Goal: Transaction & Acquisition: Purchase product/service

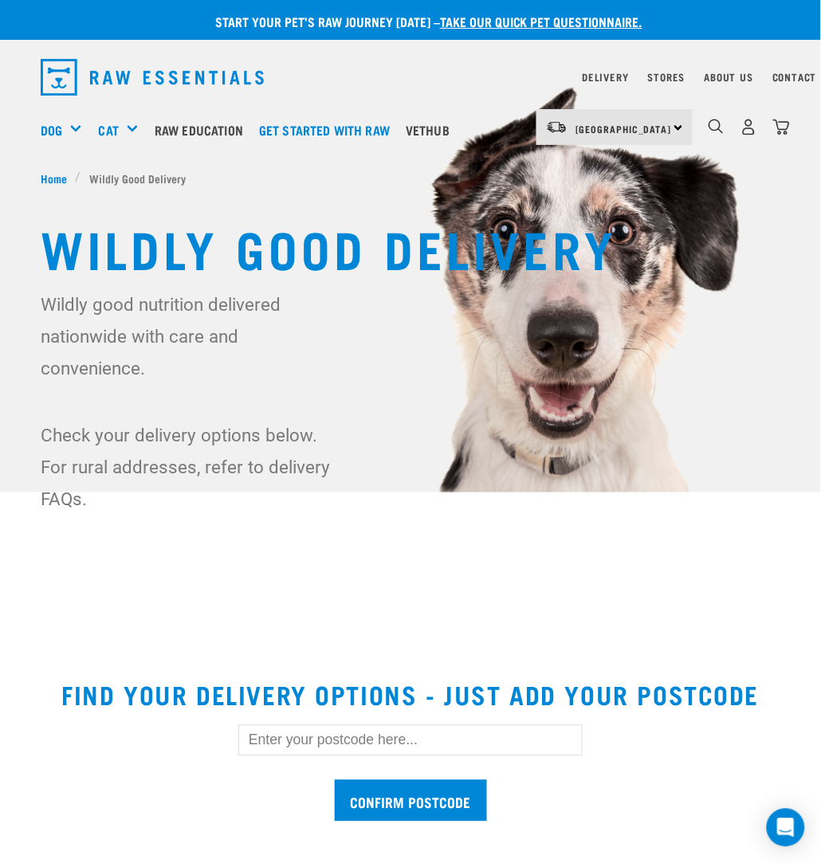
click at [738, 131] on div "1" at bounding box center [749, 127] width 82 height 36
click at [748, 132] on img "dropdown navigation" at bounding box center [748, 127] width 17 height 17
click at [780, 131] on img "dropdown navigation" at bounding box center [781, 127] width 17 height 17
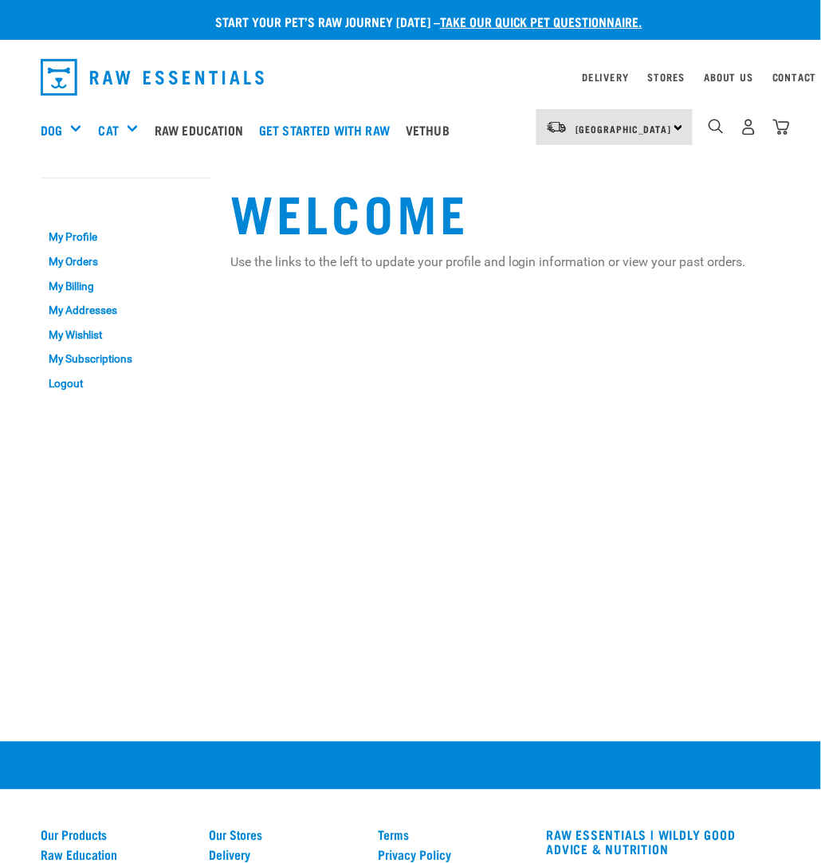
drag, startPoint x: 0, startPoint y: 0, endPoint x: 780, endPoint y: 132, distance: 791.4
click at [780, 132] on img "dropdown navigation" at bounding box center [781, 127] width 17 height 17
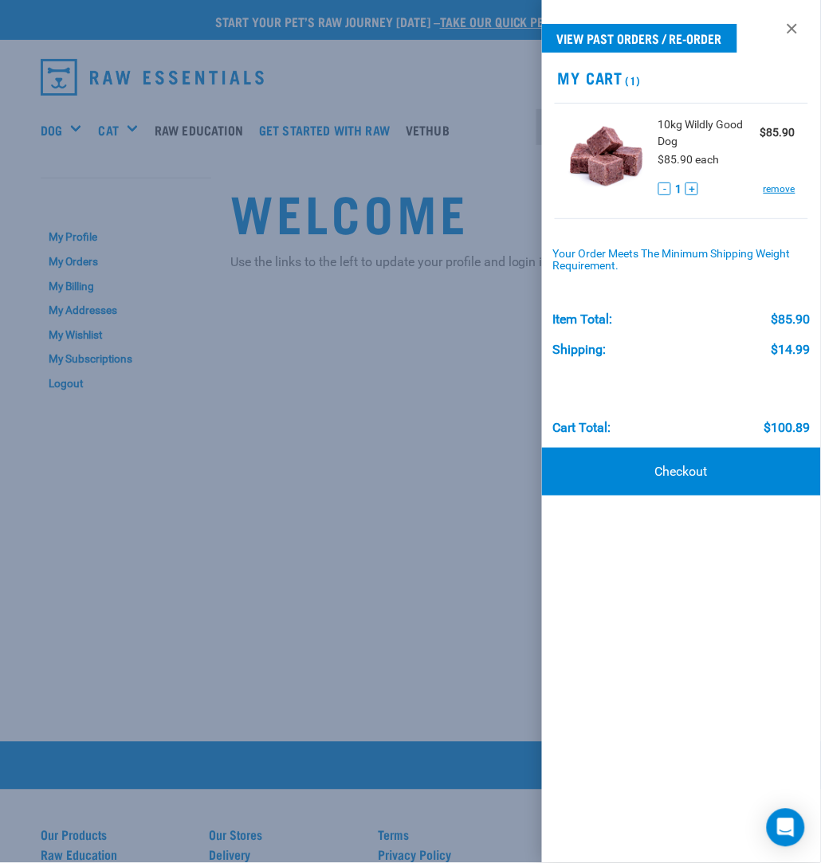
click at [337, 181] on div at bounding box center [410, 431] width 821 height 863
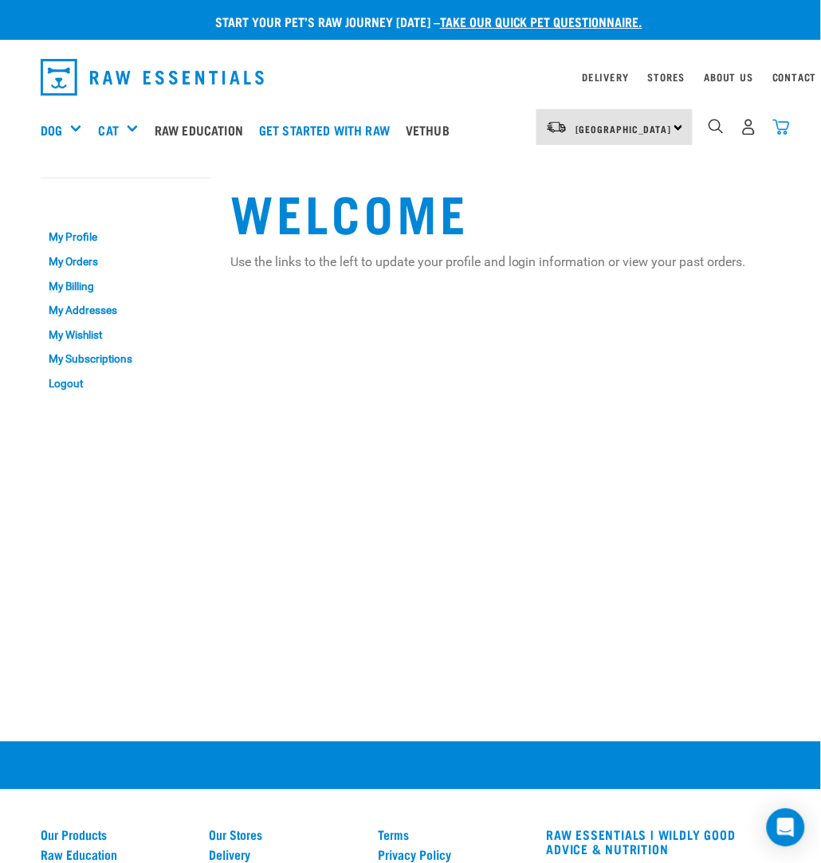
click at [777, 124] on img "dropdown navigation" at bounding box center [781, 127] width 17 height 17
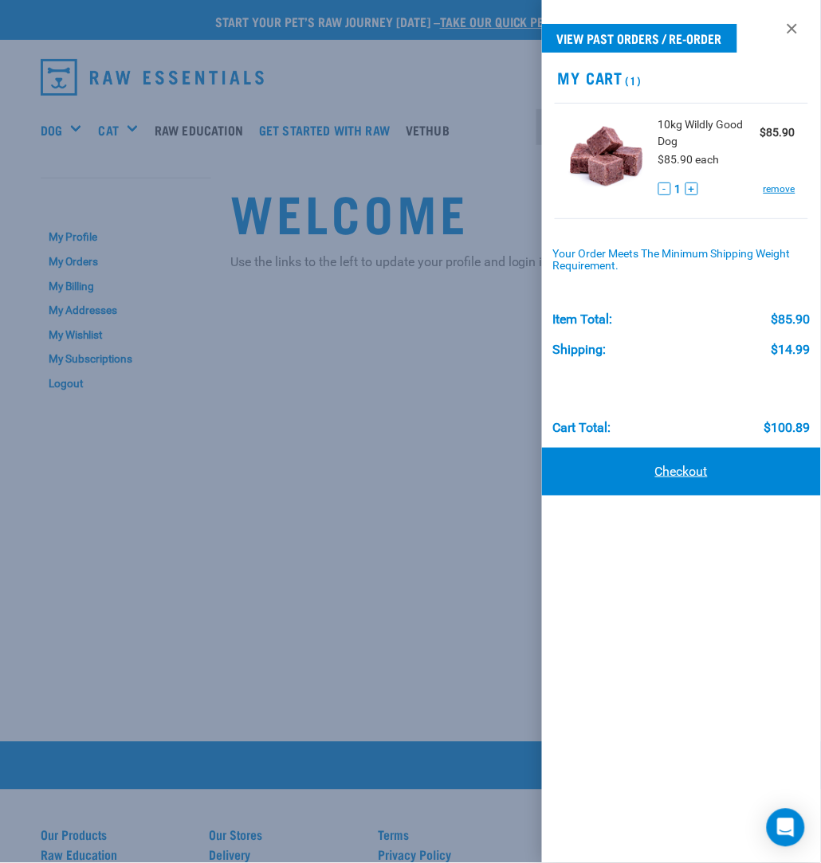
click at [661, 463] on link "Checkout" at bounding box center [681, 472] width 279 height 48
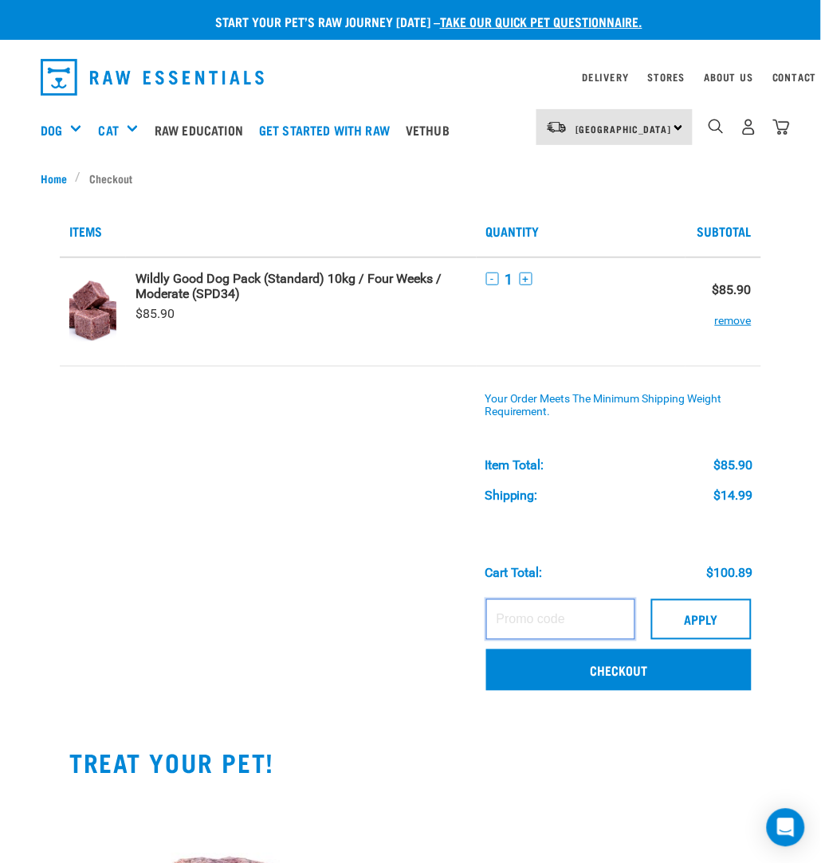
click at [603, 622] on input "text" at bounding box center [560, 619] width 149 height 40
type input "ALVIRA40"
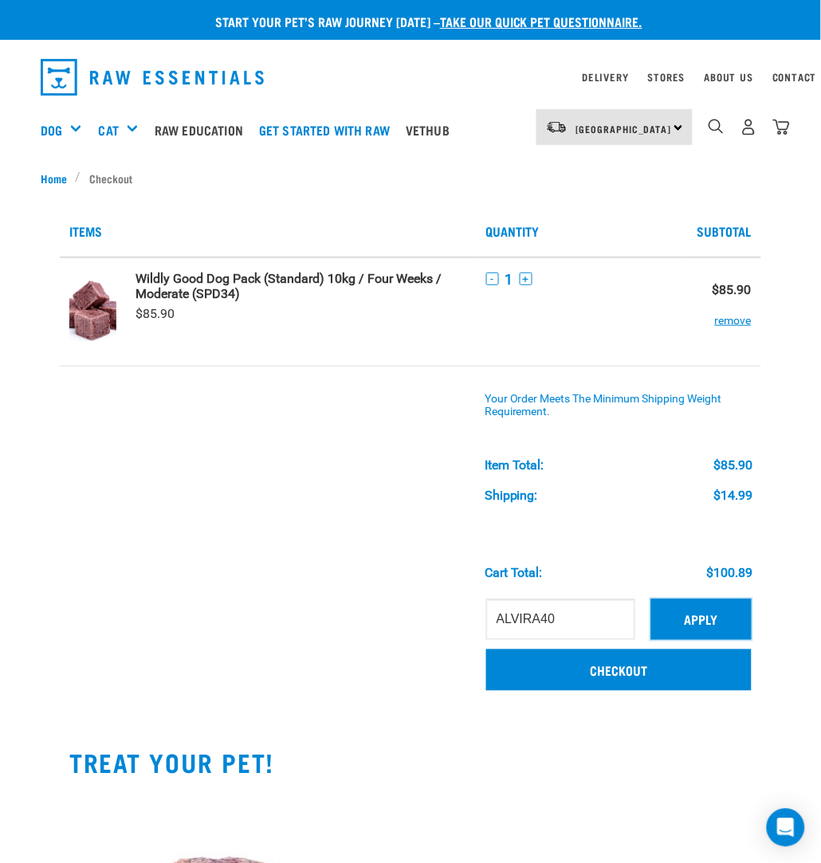
click at [712, 612] on button "Apply" at bounding box center [701, 619] width 100 height 40
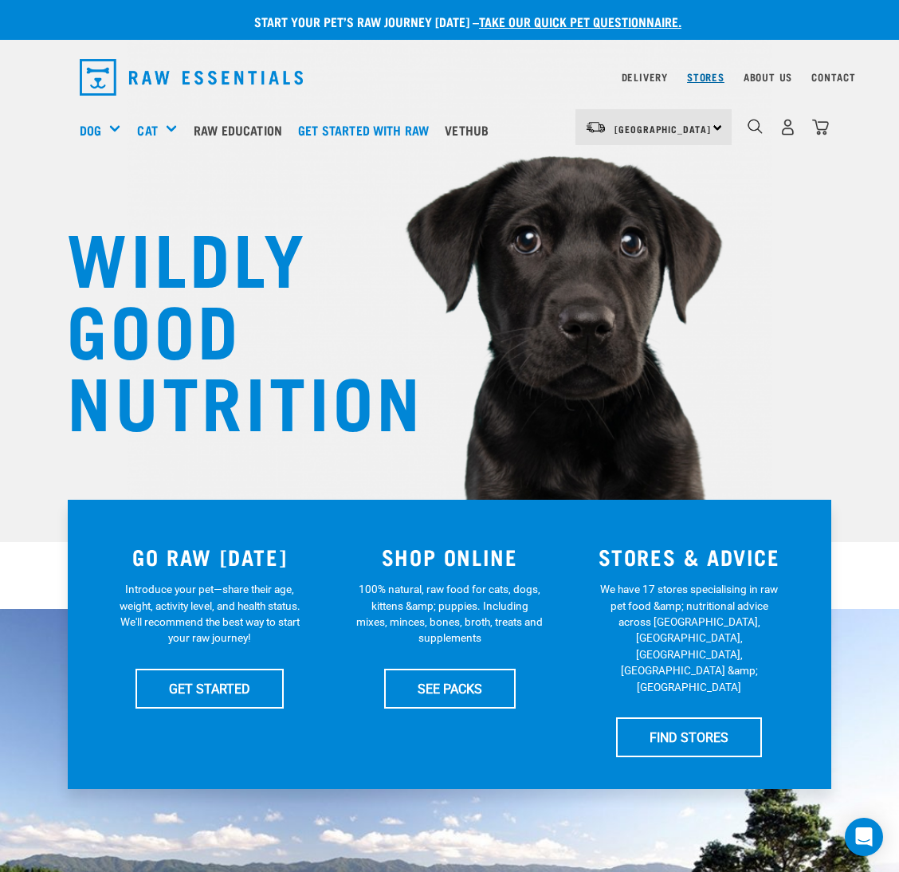
click at [706, 74] on link "Stores" at bounding box center [705, 77] width 37 height 6
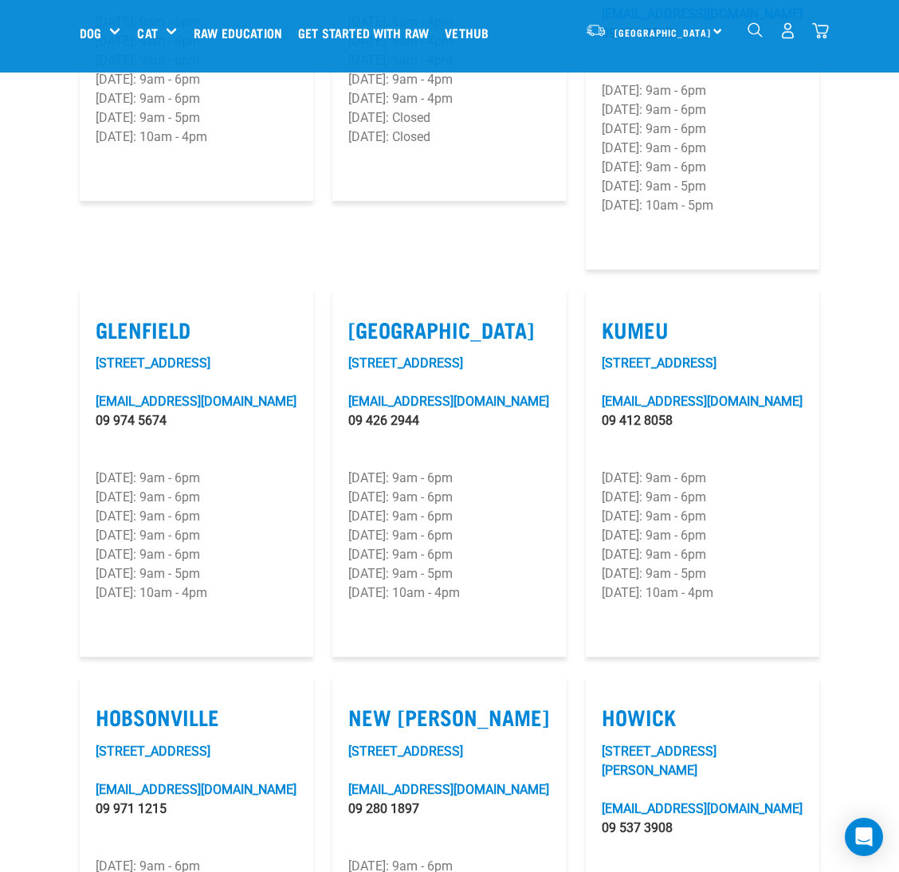
scroll to position [717, 0]
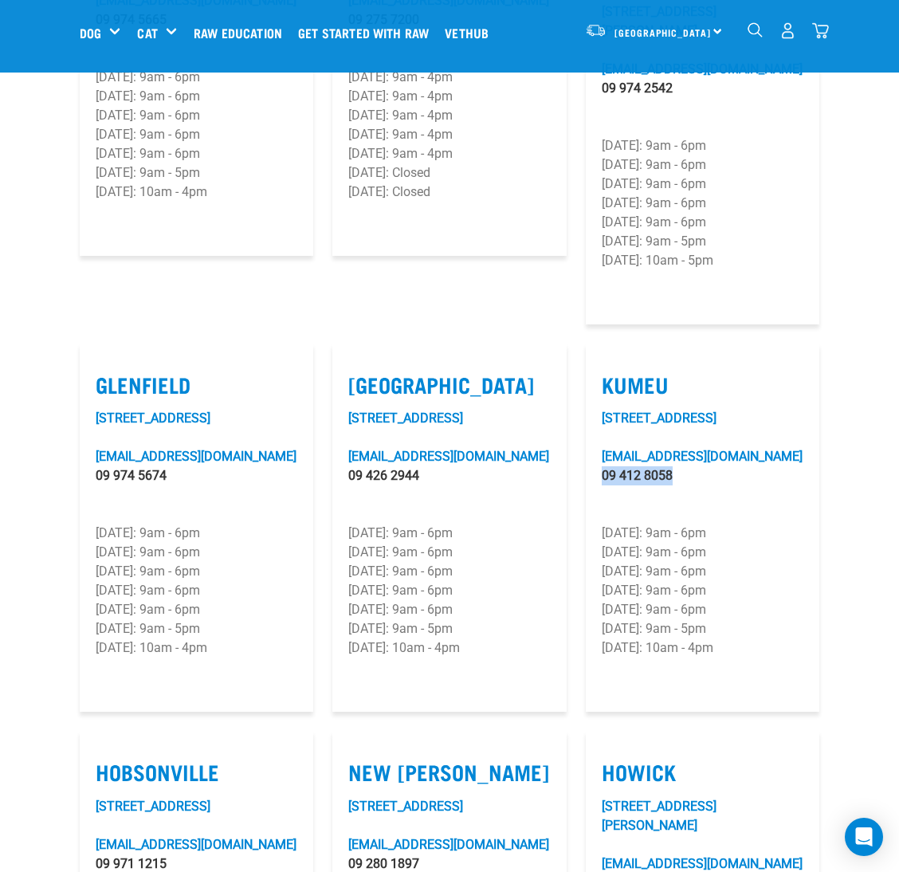
drag, startPoint x: 681, startPoint y: 430, endPoint x: 597, endPoint y: 434, distance: 83.8
click at [597, 434] on article "Kumeu [STREET_ADDRESS][GEOGRAPHIC_DATA][EMAIL_ADDRESS][DOMAIN_NAME] 09 412 8058…" at bounding box center [703, 528] width 234 height 369
copy link "09 412 8058"
drag, startPoint x: 599, startPoint y: 417, endPoint x: 768, endPoint y: 415, distance: 169.0
click at [768, 415] on article "Kumeu [STREET_ADDRESS][GEOGRAPHIC_DATA][EMAIL_ADDRESS][DOMAIN_NAME] 09 412 8058…" at bounding box center [703, 528] width 234 height 369
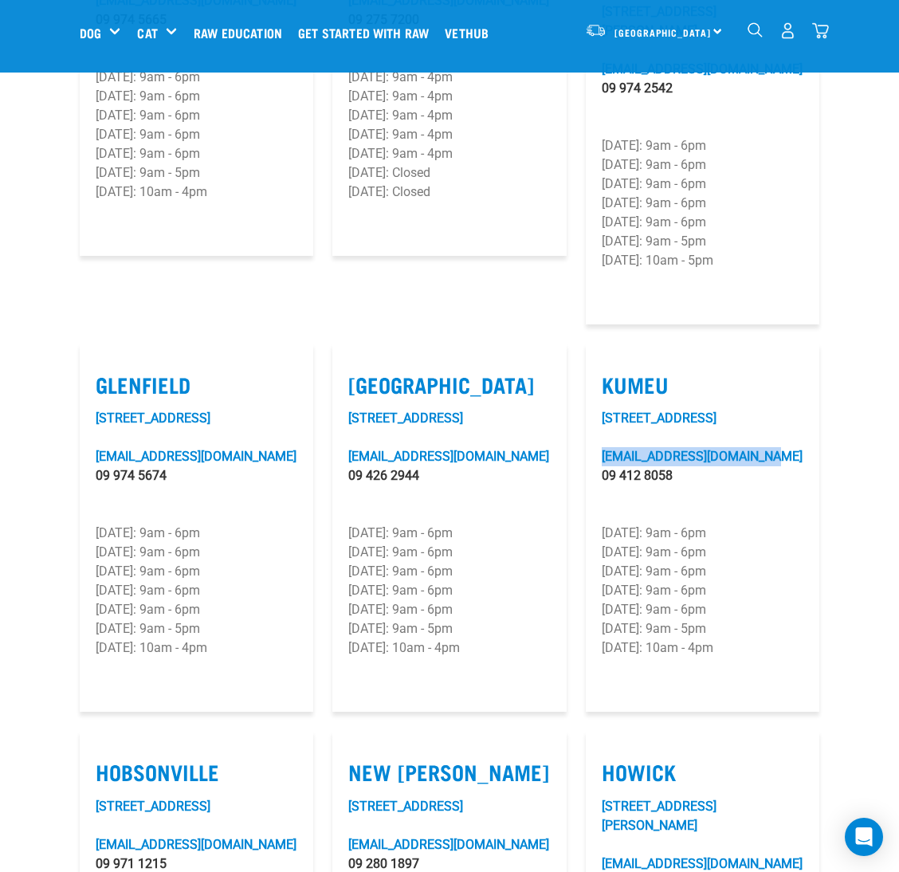
copy link "[EMAIL_ADDRESS][DOMAIN_NAME]"
